Goal: Task Accomplishment & Management: Manage account settings

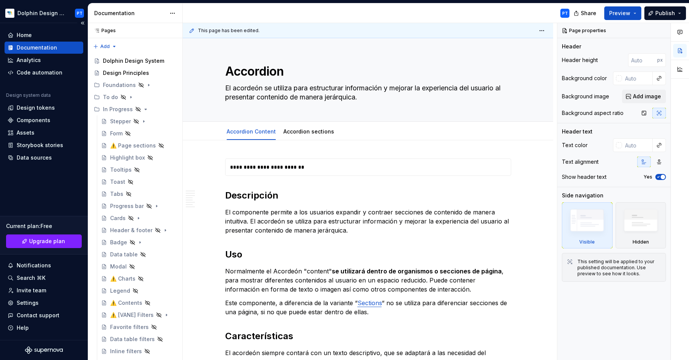
click at [33, 34] on div "Home" at bounding box center [44, 35] width 73 height 8
click at [25, 34] on div "Home" at bounding box center [24, 35] width 15 height 8
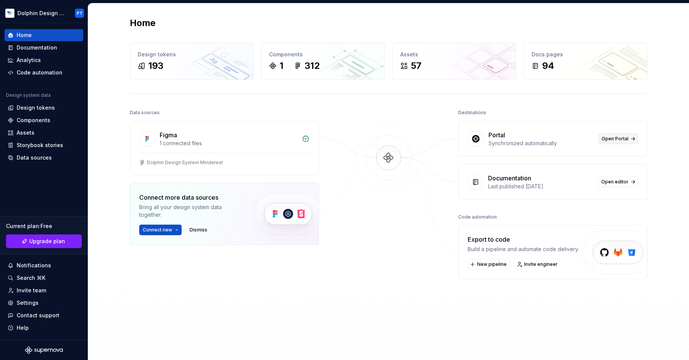
click at [545, 139] on span "Open Portal" at bounding box center [615, 139] width 27 height 6
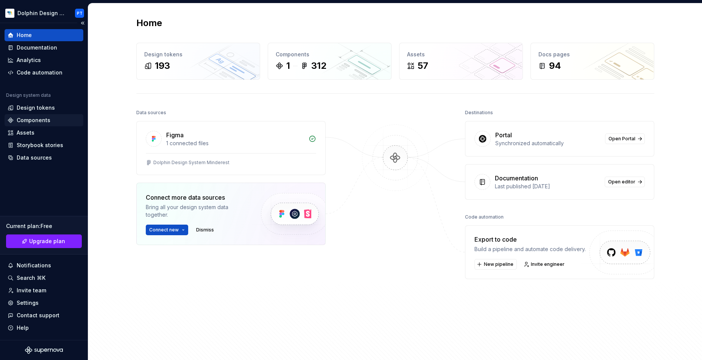
click at [23, 120] on div "Components" at bounding box center [34, 121] width 34 height 8
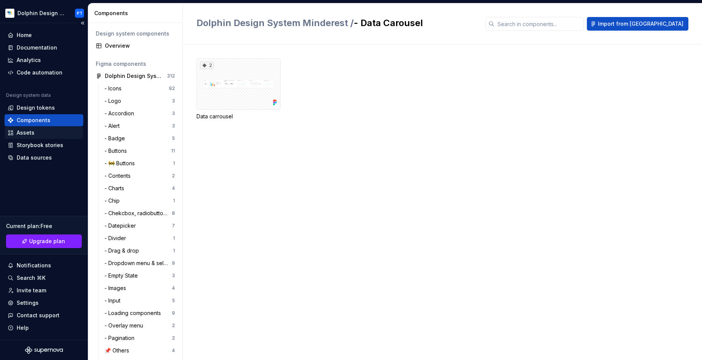
click at [24, 131] on div "Assets" at bounding box center [26, 133] width 18 height 8
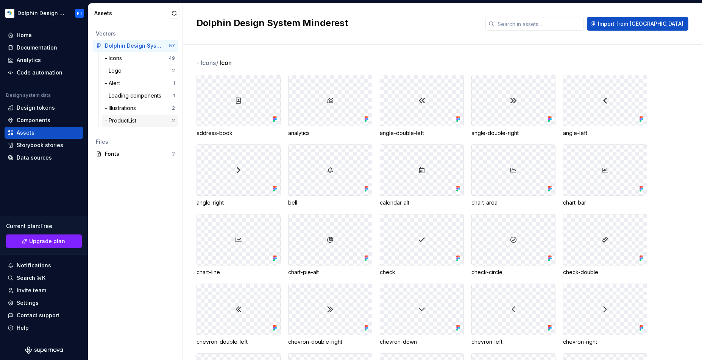
click at [114, 120] on div "- ProductList" at bounding box center [122, 121] width 34 height 8
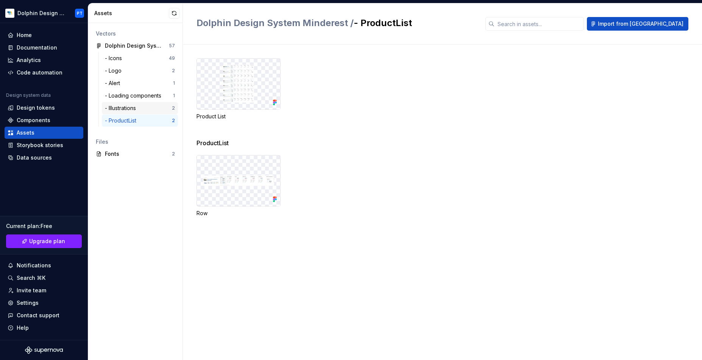
click at [117, 109] on div "- Illustrations" at bounding box center [122, 108] width 34 height 8
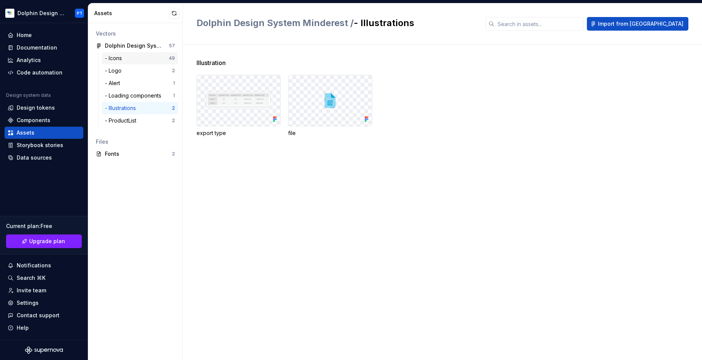
click at [119, 60] on div "- Icons" at bounding box center [115, 59] width 20 height 8
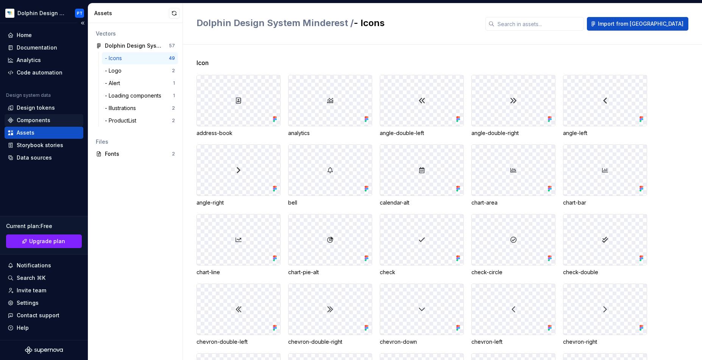
click at [29, 119] on div "Components" at bounding box center [34, 121] width 34 height 8
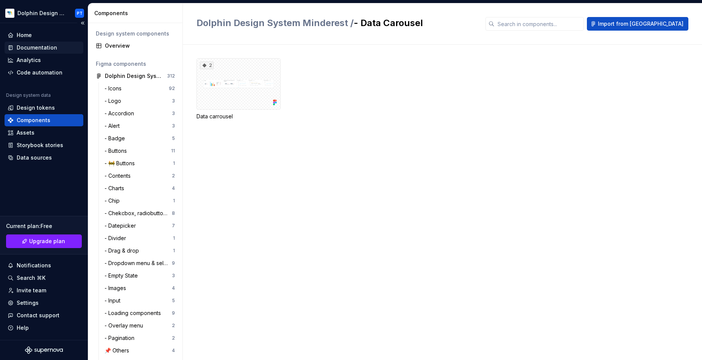
click at [52, 50] on div "Documentation" at bounding box center [37, 48] width 40 height 8
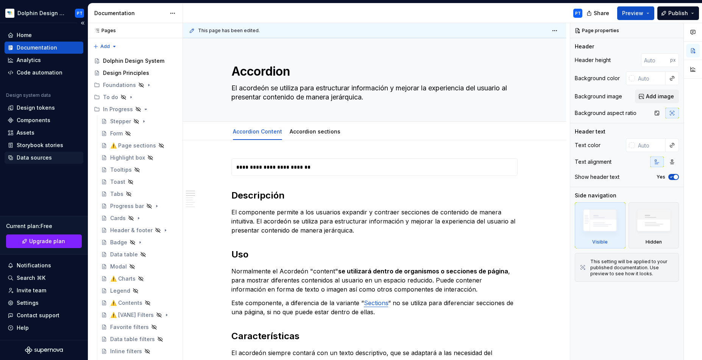
click at [33, 157] on div "Data sources" at bounding box center [34, 158] width 35 height 8
click at [32, 156] on div "Data sources" at bounding box center [34, 158] width 35 height 8
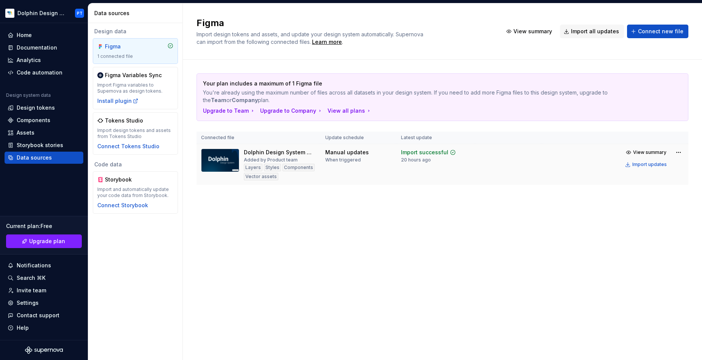
click at [312, 162] on div "Dolphin Design System Minderest Added by Product team Layers Styles Components …" at bounding box center [280, 165] width 72 height 32
click at [545, 150] on html "Dolphin Design System PT Home Documentation Analytics Code automation Design sy…" at bounding box center [351, 180] width 702 height 360
click at [368, 206] on html "Dolphin Design System PT Home Documentation Analytics Code automation Design sy…" at bounding box center [351, 180] width 702 height 360
click at [34, 117] on div "Components" at bounding box center [34, 121] width 34 height 8
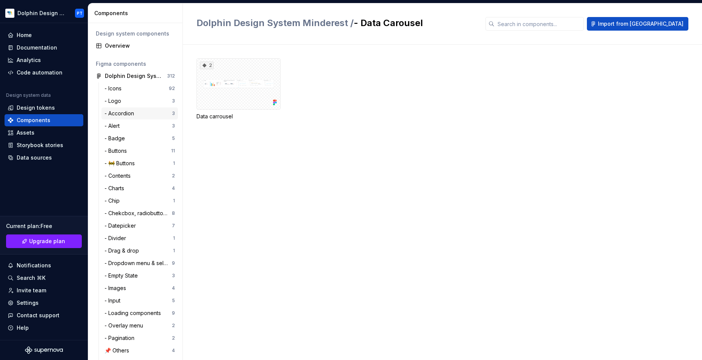
click at [122, 114] on div "- Accordion" at bounding box center [120, 114] width 33 height 8
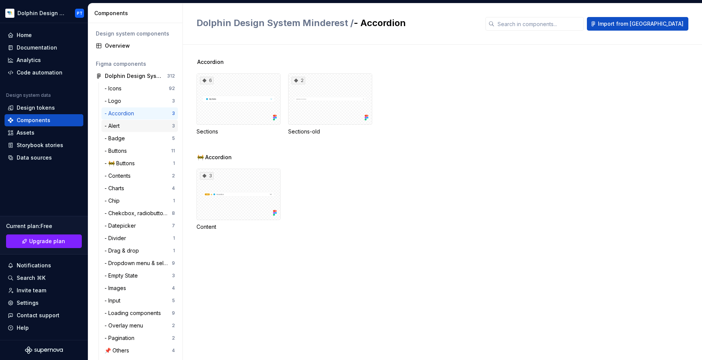
click at [125, 126] on div "- Alert" at bounding box center [137, 126] width 67 height 8
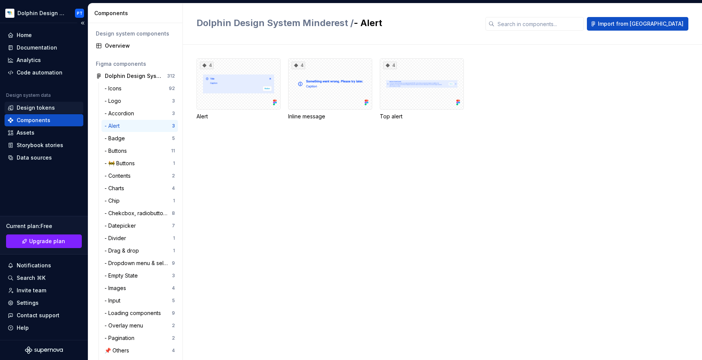
click at [38, 109] on div "Design tokens" at bounding box center [36, 108] width 38 height 8
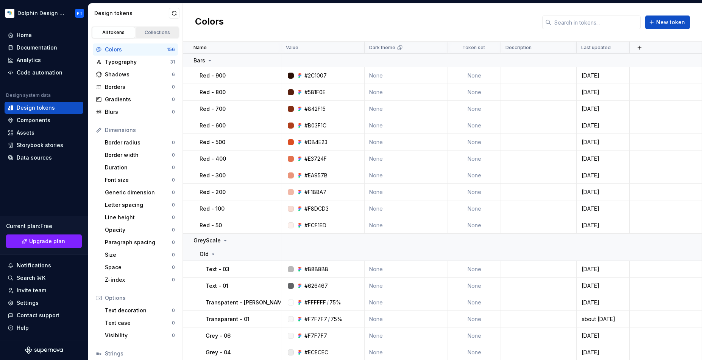
click at [159, 33] on div "Collections" at bounding box center [158, 33] width 38 height 6
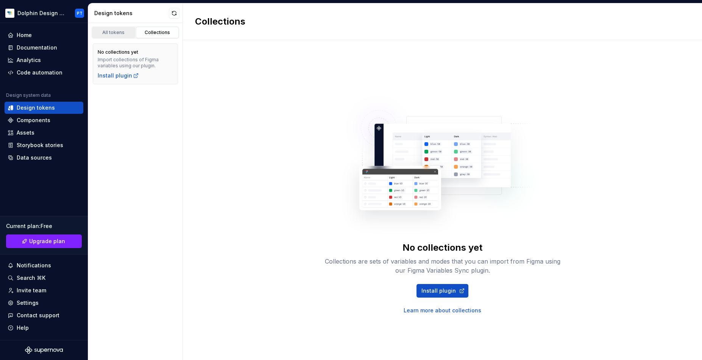
click at [115, 33] on div "All tokens" at bounding box center [114, 33] width 38 height 6
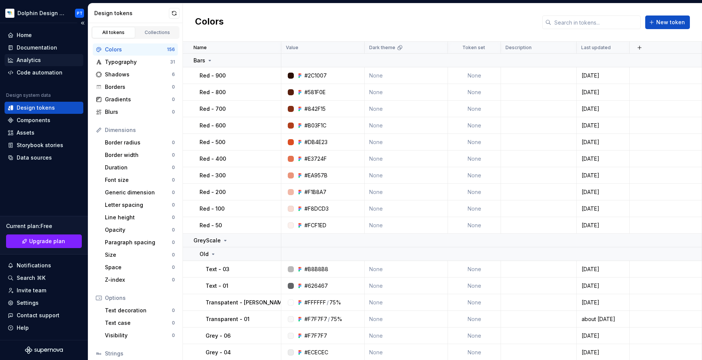
click at [26, 61] on div "Analytics" at bounding box center [29, 60] width 24 height 8
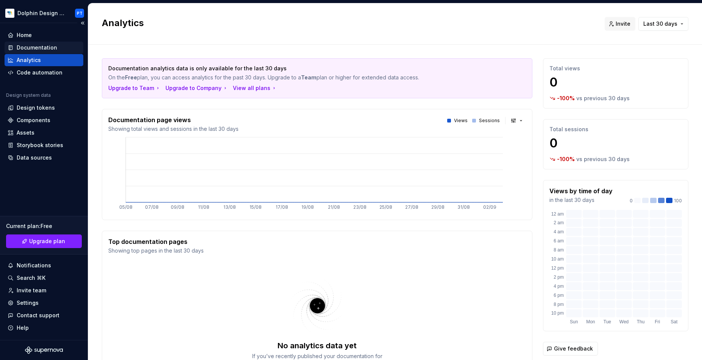
click at [32, 46] on div "Documentation" at bounding box center [37, 48] width 40 height 8
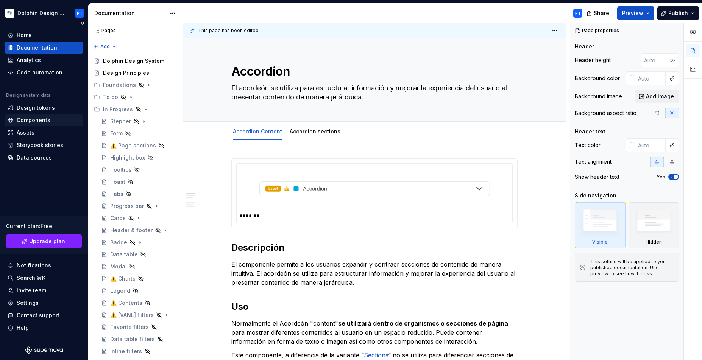
click at [31, 119] on div "Components" at bounding box center [34, 121] width 34 height 8
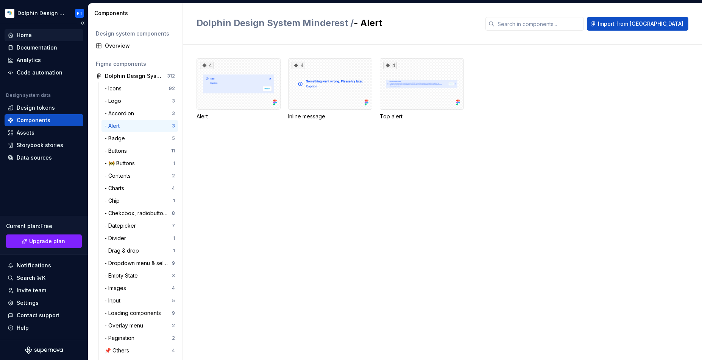
click at [36, 35] on div "Home" at bounding box center [44, 35] width 73 height 8
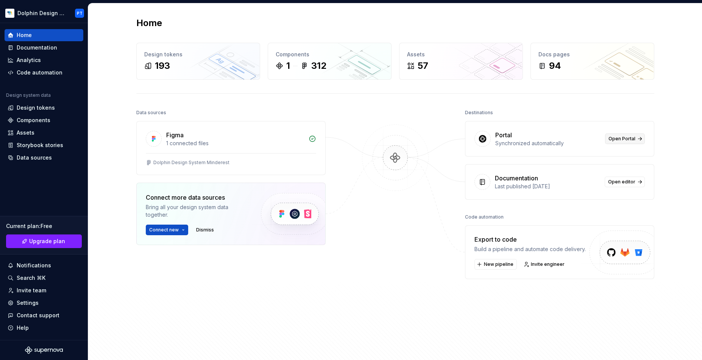
click at [545, 140] on span "Open Portal" at bounding box center [621, 139] width 27 height 6
click at [42, 128] on div "Assets" at bounding box center [44, 133] width 79 height 12
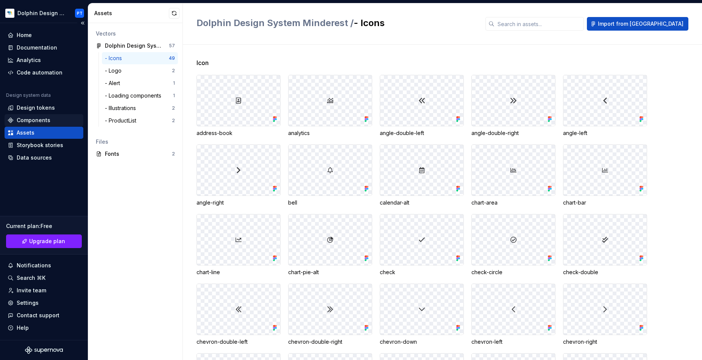
click at [41, 117] on div "Components" at bounding box center [34, 121] width 34 height 8
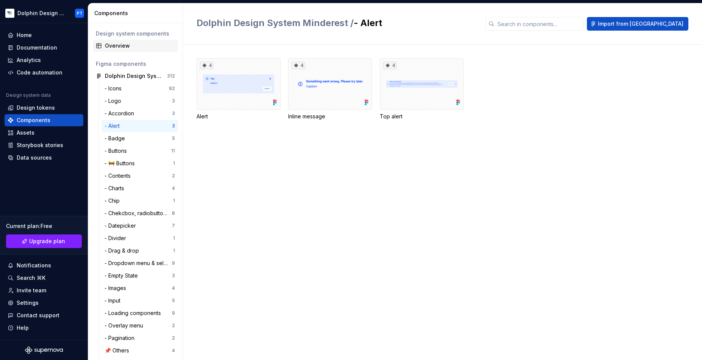
click at [122, 44] on div "Overview" at bounding box center [140, 46] width 70 height 8
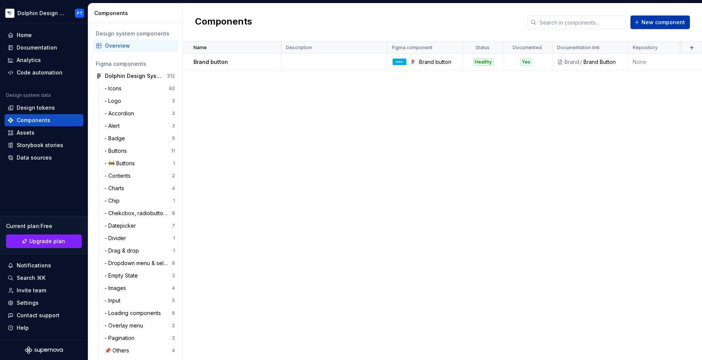
click at [545, 22] on span "New component" at bounding box center [663, 23] width 44 height 8
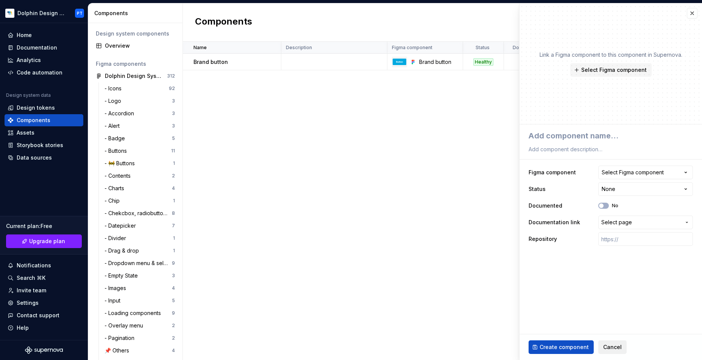
click at [545, 270] on button "Cancel" at bounding box center [612, 348] width 28 height 14
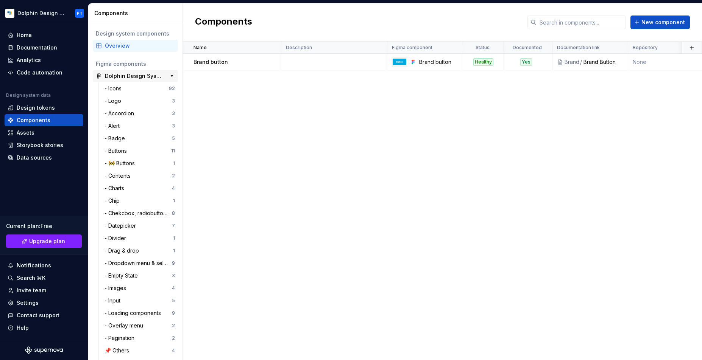
click at [136, 75] on div "Dolphin Design System Minderest" at bounding box center [133, 76] width 56 height 8
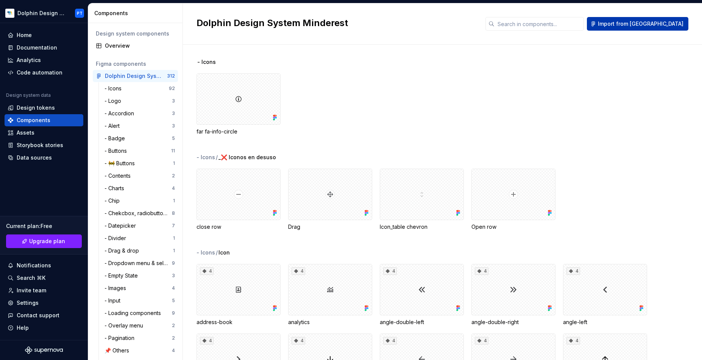
click at [545, 29] on button "Import from [GEOGRAPHIC_DATA]" at bounding box center [637, 24] width 101 height 14
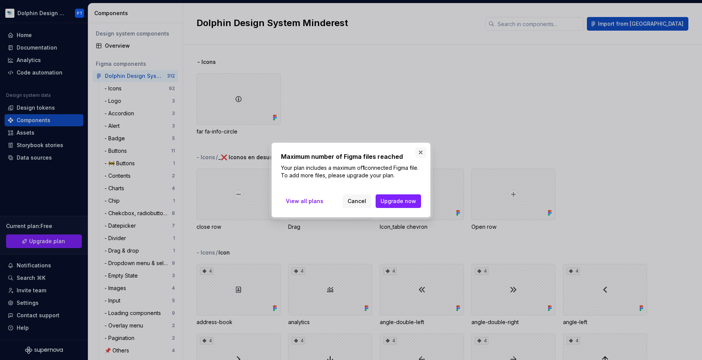
click at [419, 148] on button "button" at bounding box center [420, 152] width 11 height 11
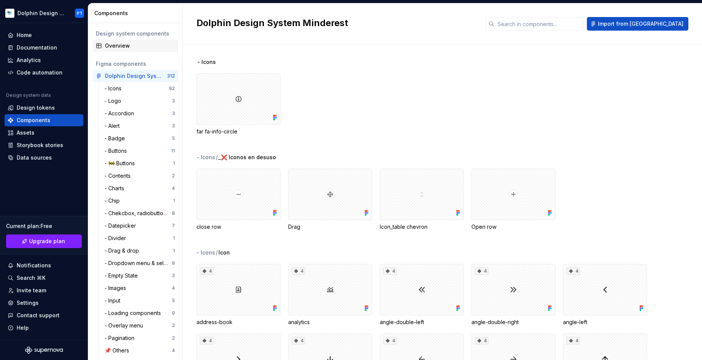
click at [111, 42] on div "Overview" at bounding box center [135, 46] width 85 height 12
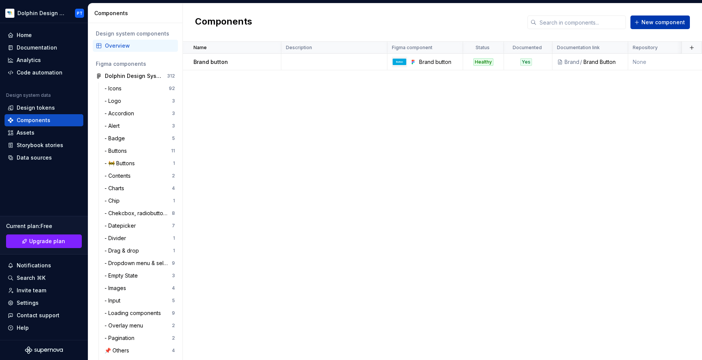
click at [545, 22] on span "New component" at bounding box center [663, 23] width 44 height 8
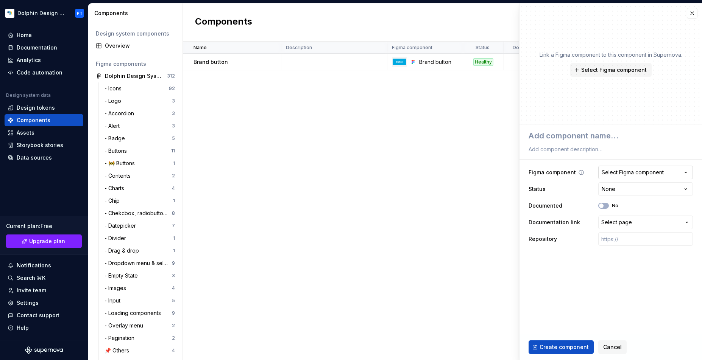
click at [545, 175] on div "Select Figma component" at bounding box center [632, 173] width 62 height 8
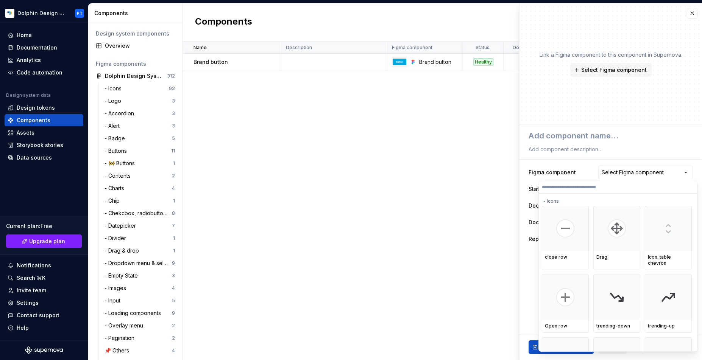
click at [545, 157] on html "Dolphin Design System PT Home Documentation Analytics Code automation Design sy…" at bounding box center [351, 180] width 702 height 360
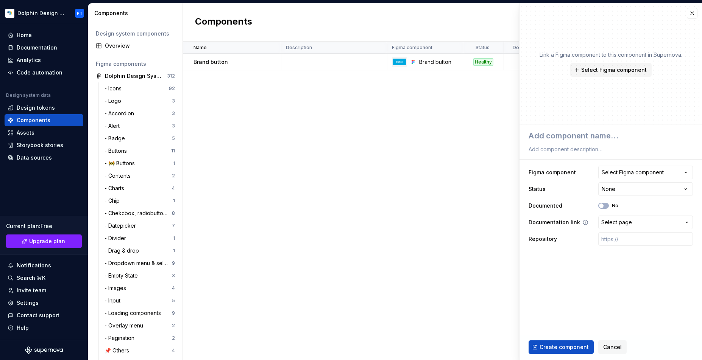
click at [545, 219] on span "Select page" at bounding box center [616, 223] width 31 height 8
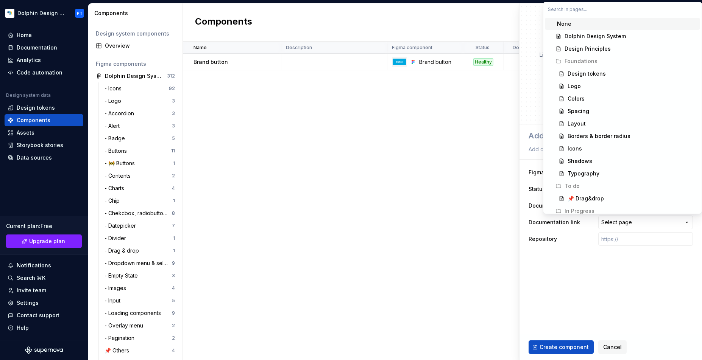
click at [545, 250] on html "Dolphin Design System PT Home Documentation Analytics Code automation Design sy…" at bounding box center [351, 180] width 702 height 360
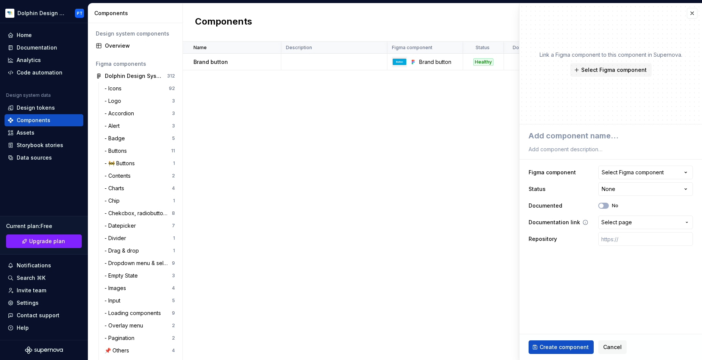
click at [545, 224] on span "Select page" at bounding box center [616, 223] width 31 height 8
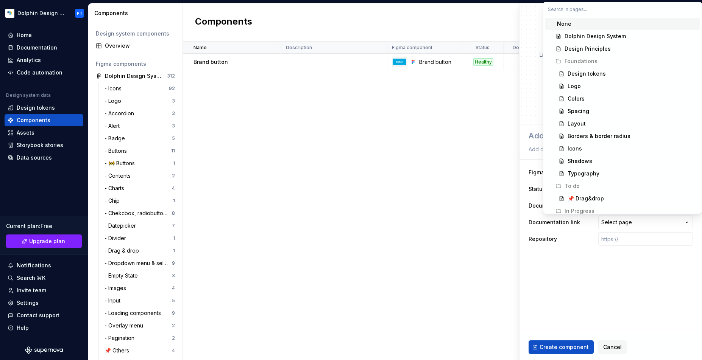
click at [436, 227] on html "Dolphin Design System PT Home Documentation Analytics Code automation Design sy…" at bounding box center [351, 180] width 702 height 360
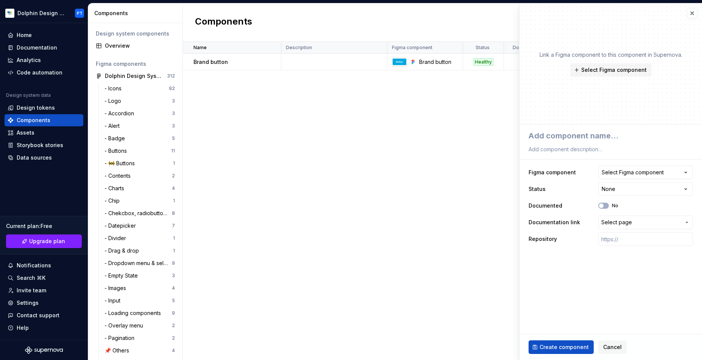
click at [293, 108] on div "Name Description Figma component Status Documented Documentation link Repositor…" at bounding box center [442, 201] width 519 height 319
click at [545, 12] on button "button" at bounding box center [692, 13] width 11 height 11
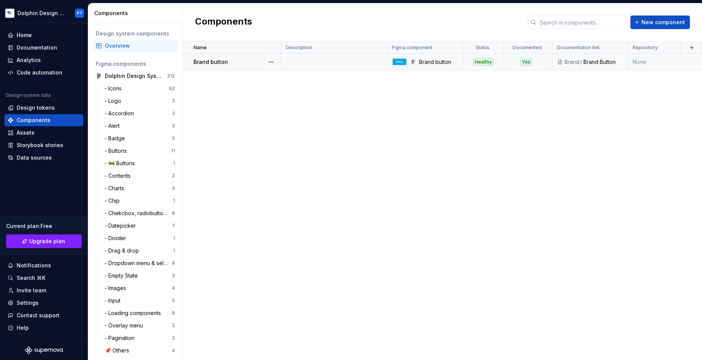
click at [234, 64] on div "Brand button" at bounding box center [236, 62] width 87 height 8
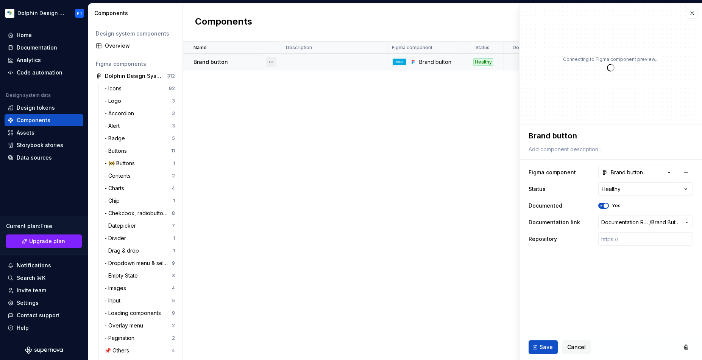
click at [269, 61] on button "button" at bounding box center [271, 62] width 11 height 11
click at [285, 90] on div "Delete component" at bounding box center [311, 93] width 62 height 8
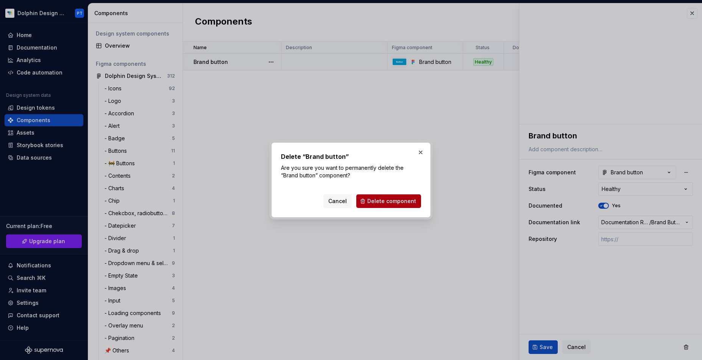
click at [381, 198] on span "Delete component" at bounding box center [391, 202] width 49 height 8
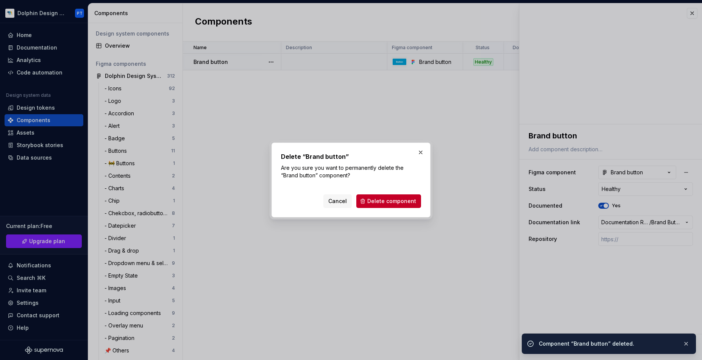
type textarea "*"
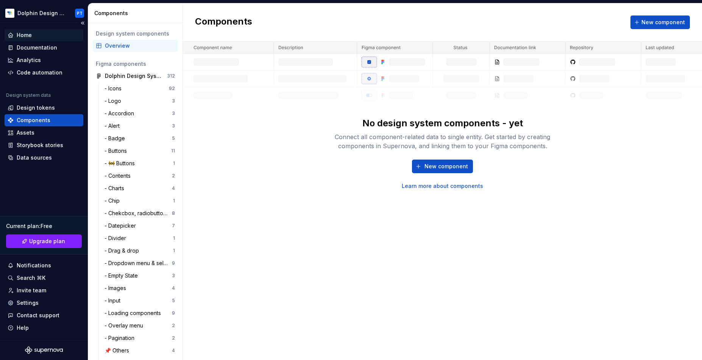
click at [29, 36] on div "Home" at bounding box center [24, 35] width 15 height 8
